Goal: Transaction & Acquisition: Subscribe to service/newsletter

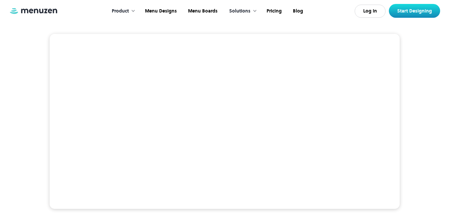
scroll to position [130, 0]
click at [133, 10] on div at bounding box center [133, 11] width 5 height 5
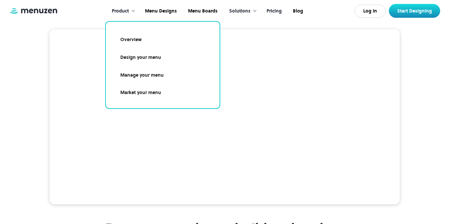
click at [276, 12] on link "Pricing" at bounding box center [273, 11] width 26 height 20
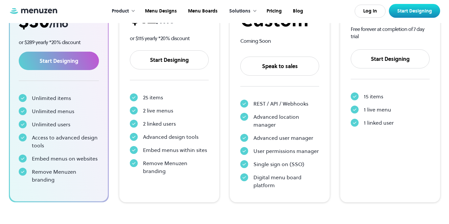
scroll to position [199, 0]
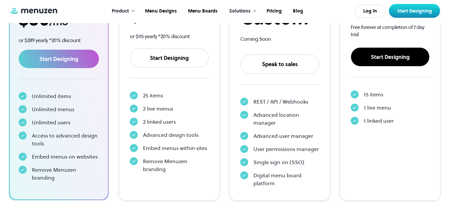
click at [405, 55] on link "Start Designing" at bounding box center [390, 56] width 79 height 19
